Goal: Check status: Check status

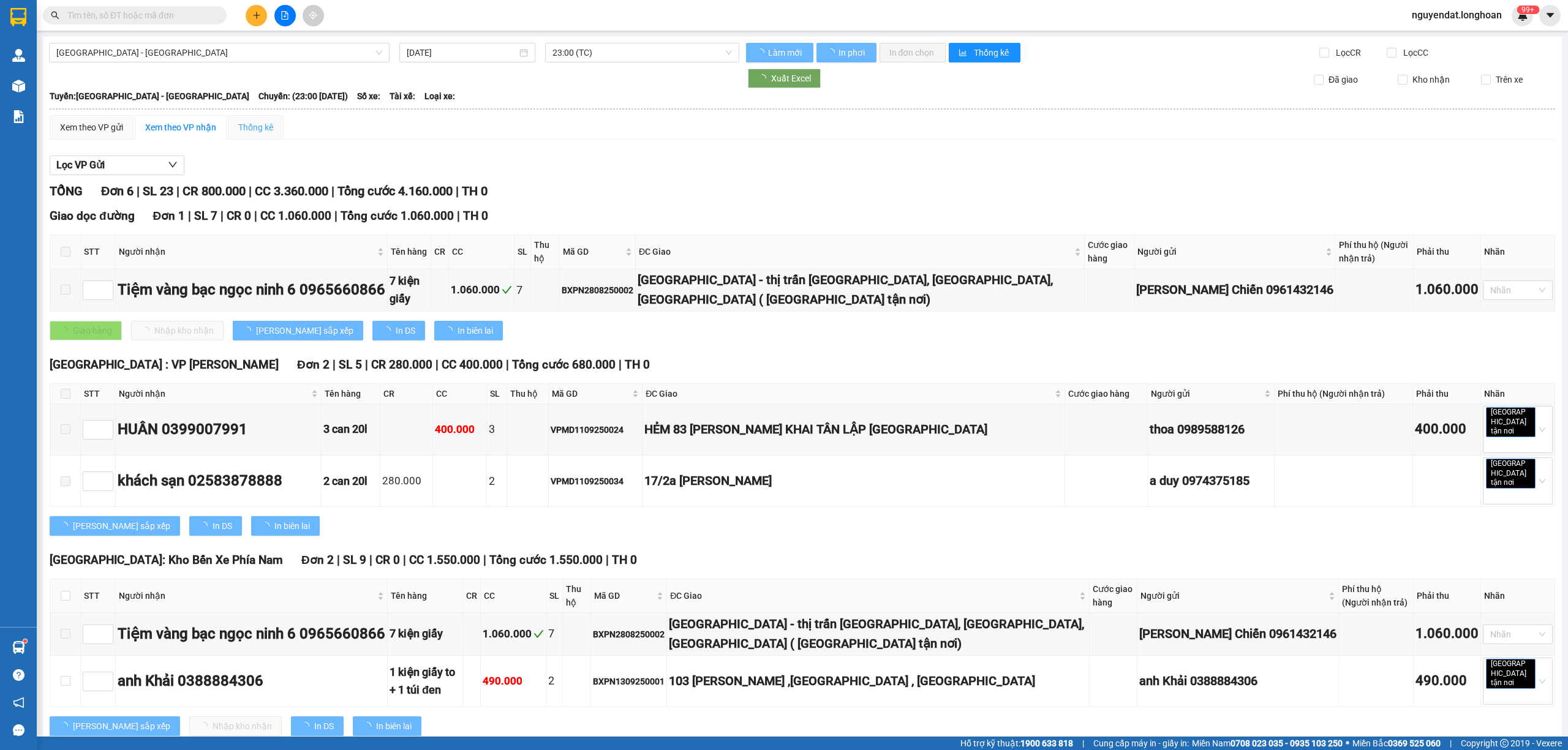
click at [246, 48] on span "[GEOGRAPHIC_DATA] - [GEOGRAPHIC_DATA]" at bounding box center [219, 52] width 326 height 18
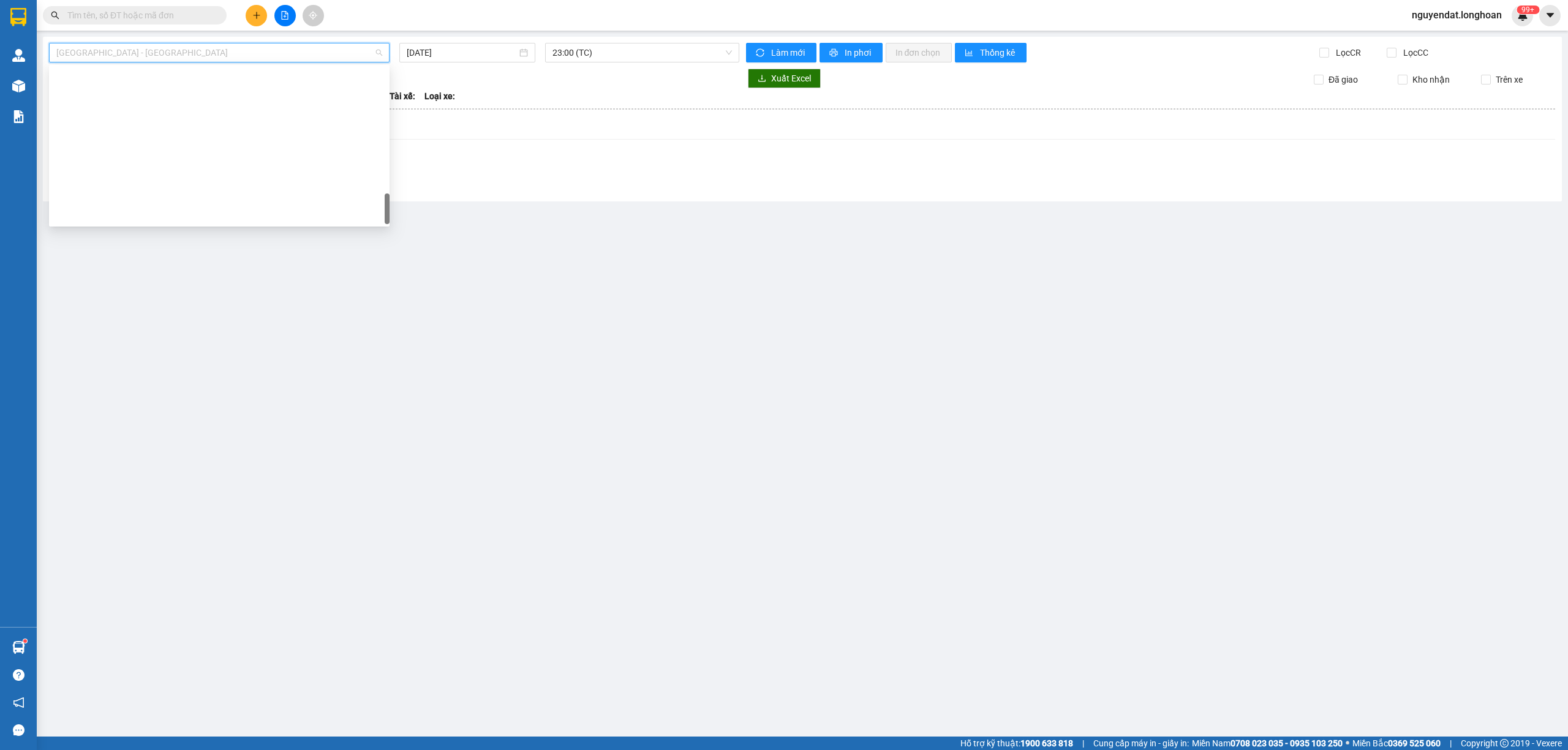
scroll to position [843, 0]
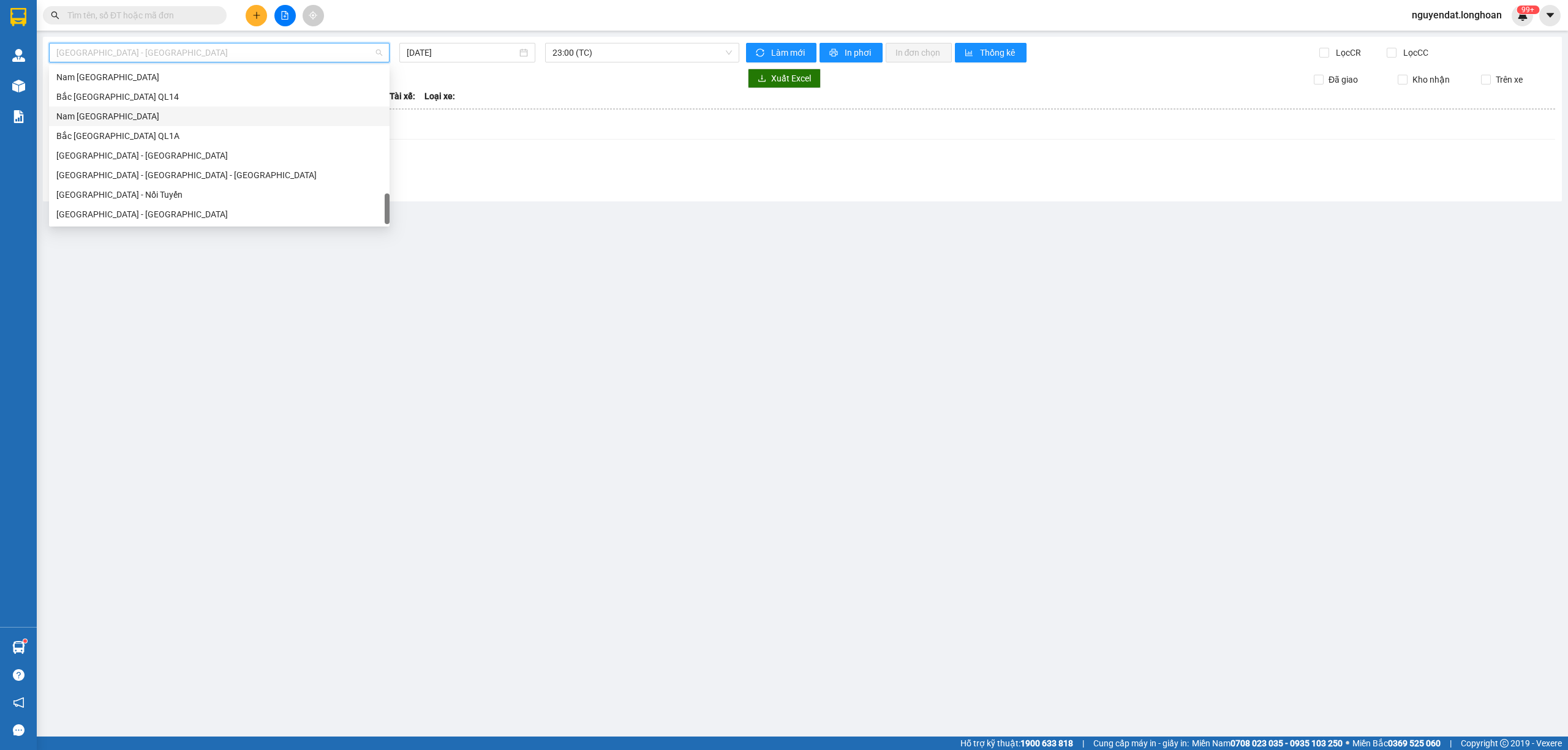
drag, startPoint x: 157, startPoint y: 116, endPoint x: 324, endPoint y: 83, distance: 170.2
click at [158, 116] on div "Nam [GEOGRAPHIC_DATA]" at bounding box center [219, 117] width 326 height 14
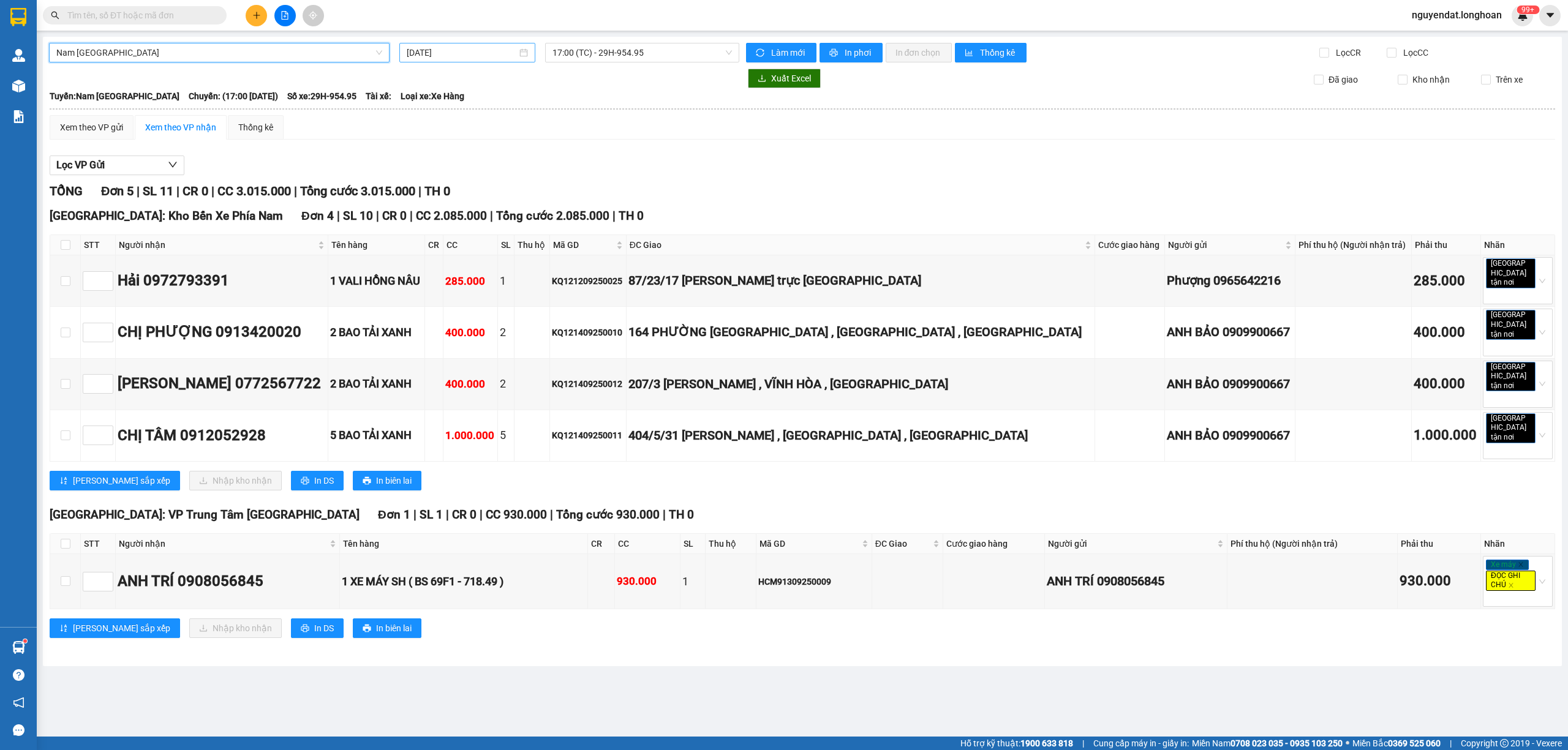
click at [450, 51] on input "[DATE]" at bounding box center [461, 53] width 110 height 14
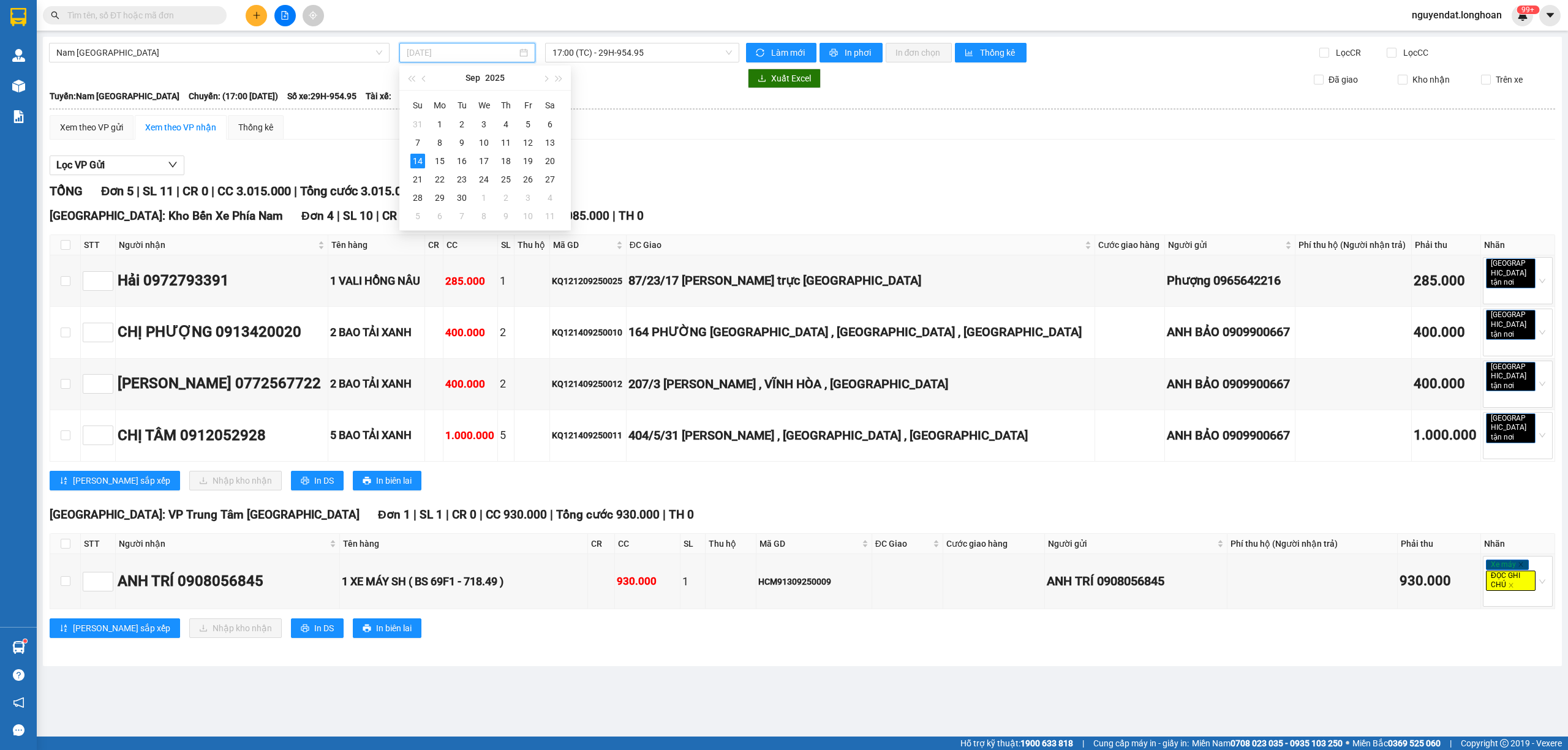
type input "[DATE]"
click at [619, 135] on div "Xem theo VP gửi Xem theo VP nhận Thống kê" at bounding box center [802, 127] width 1506 height 24
click at [589, 55] on span "17:00 (TC) - 29H-954.95" at bounding box center [643, 52] width 180 height 18
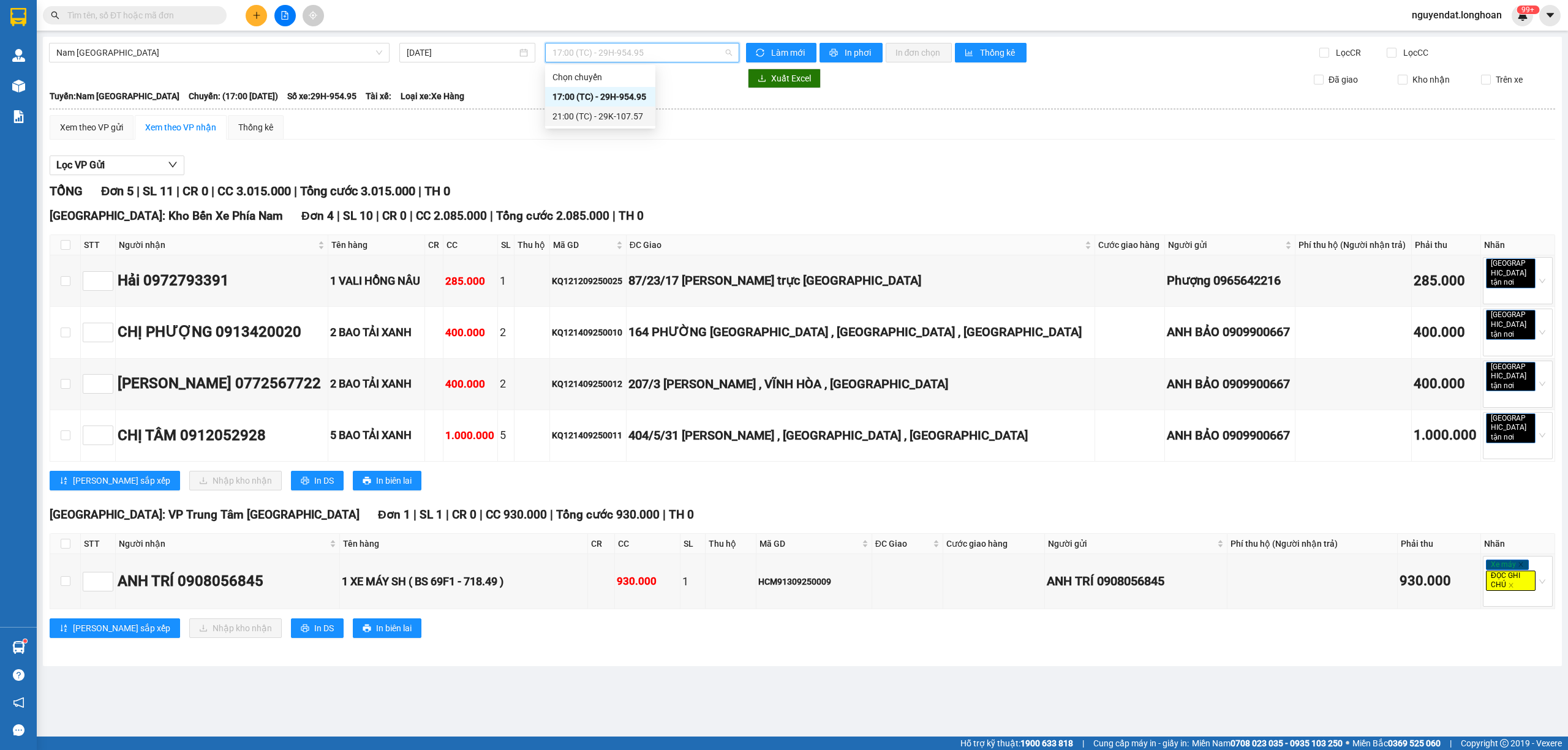
click at [608, 116] on div "21:00 (TC) - 29K-107.57" at bounding box center [600, 117] width 95 height 14
